Goal: Navigation & Orientation: Understand site structure

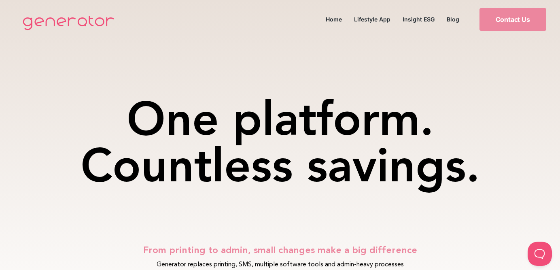
click at [336, 17] on div "One platform. Countless savings." at bounding box center [280, 122] width 454 height 215
click at [53, 22] on div "One platform. Countless savings." at bounding box center [280, 122] width 454 height 215
click at [453, 18] on div "One platform. Countless savings." at bounding box center [280, 122] width 454 height 215
click at [339, 20] on div "One platform. Countless savings." at bounding box center [280, 122] width 454 height 215
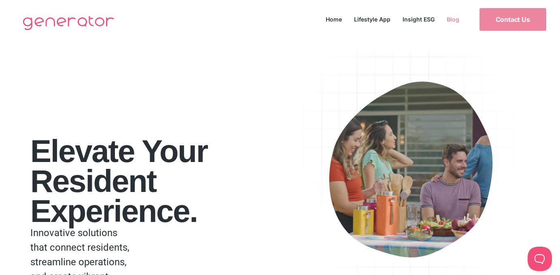
click at [457, 19] on link "Blog" at bounding box center [453, 19] width 25 height 11
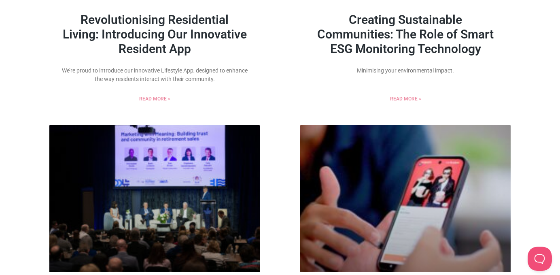
scroll to position [340, 0]
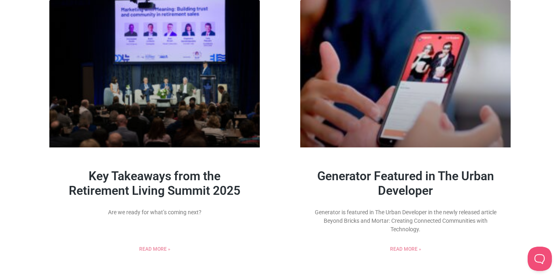
click at [528, 128] on div "Revolutionising Residential Living: Introducing Our Innovative Resident App We’…" at bounding box center [280, 275] width 560 height 1153
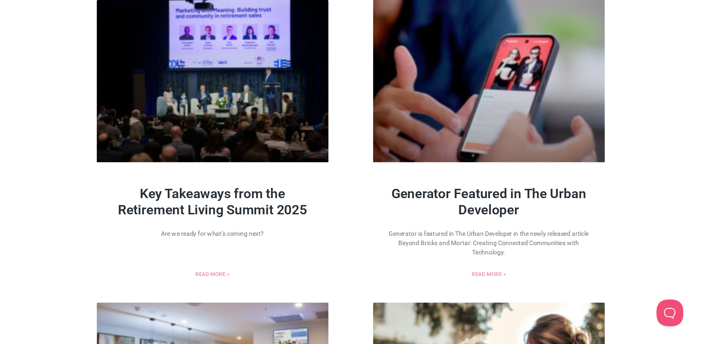
scroll to position [341, 0]
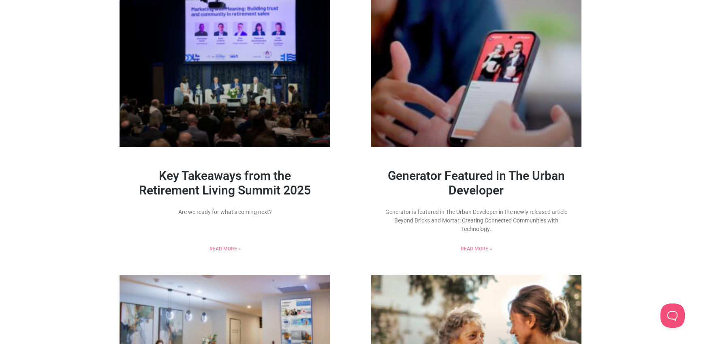
click at [560, 66] on div "Revolutionising Residential Living: Introducing Our Innovative Resident App We’…" at bounding box center [350, 274] width 701 height 1153
click at [560, 118] on div "Revolutionising Residential Living: Introducing Our Innovative Resident App We’…" at bounding box center [350, 274] width 701 height 1153
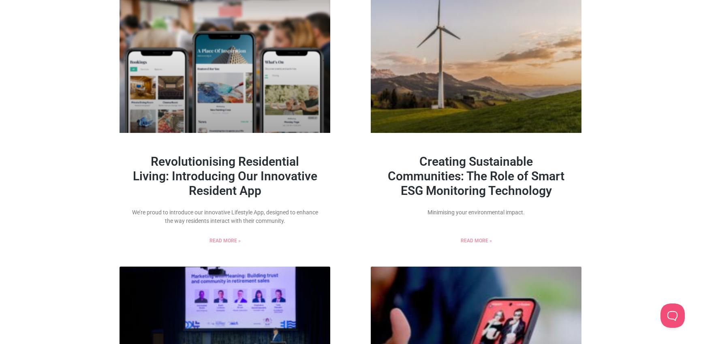
scroll to position [0, 0]
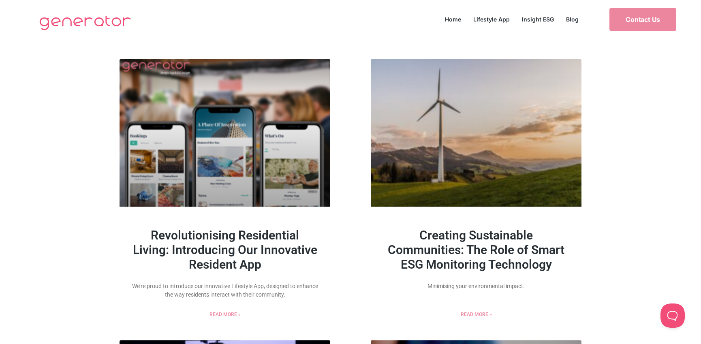
click at [560, 17] on link "Blog" at bounding box center [572, 19] width 25 height 11
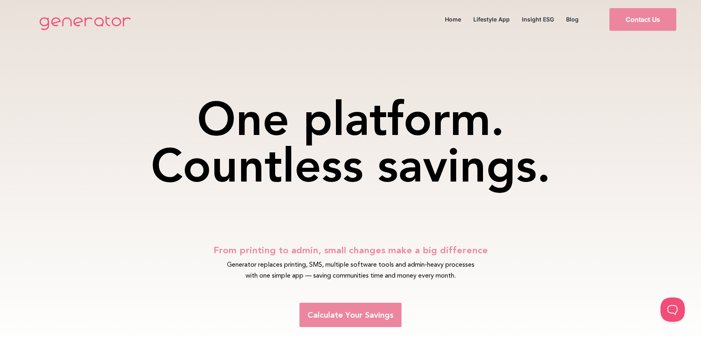
click at [84, 20] on img at bounding box center [85, 22] width 100 height 32
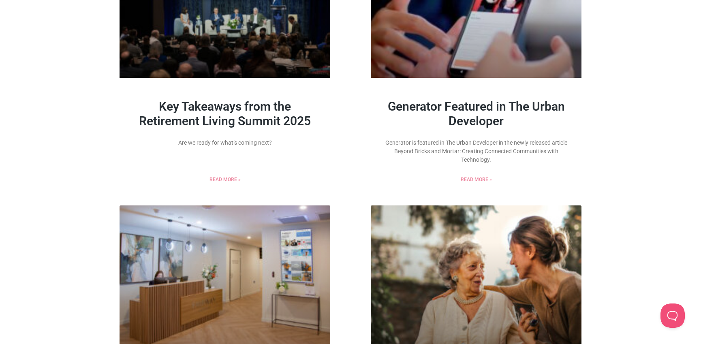
scroll to position [450, 0]
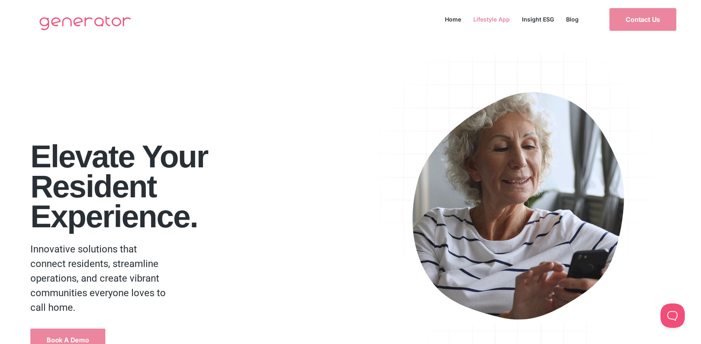
click at [498, 21] on link "Lifestyle App" at bounding box center [491, 19] width 49 height 11
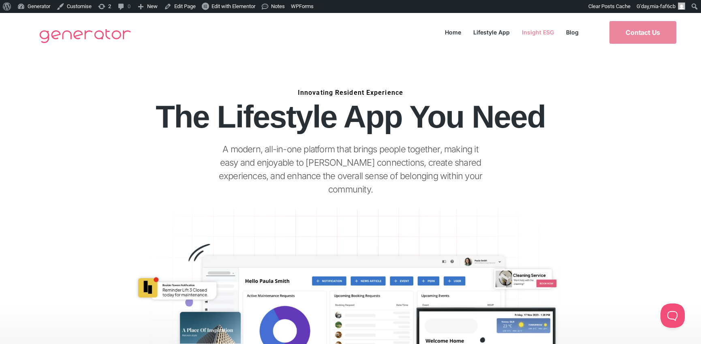
click at [532, 27] on link "Insight ESG" at bounding box center [538, 32] width 44 height 11
